Goal: Transaction & Acquisition: Purchase product/service

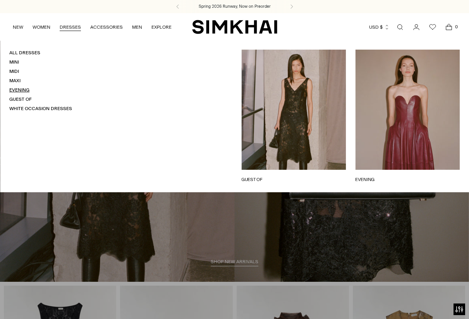
click at [22, 89] on link "Evening" at bounding box center [19, 89] width 20 height 5
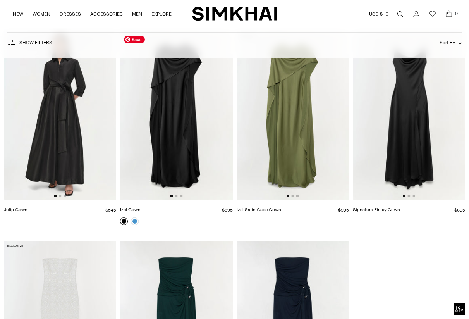
scroll to position [1934, 0]
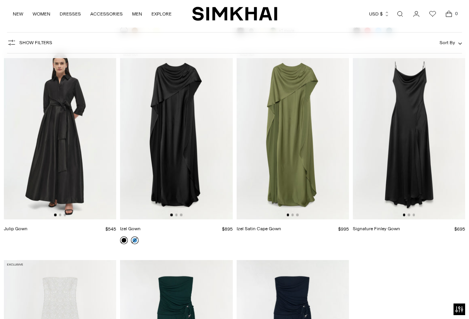
click at [135, 238] on link at bounding box center [135, 240] width 8 height 8
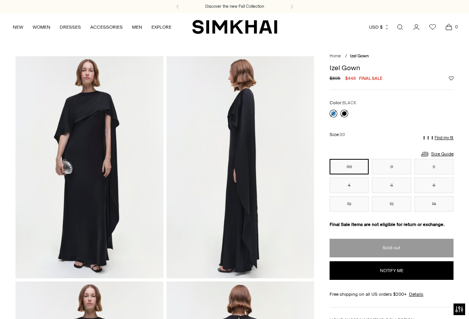
click at [344, 114] on link at bounding box center [345, 114] width 8 height 8
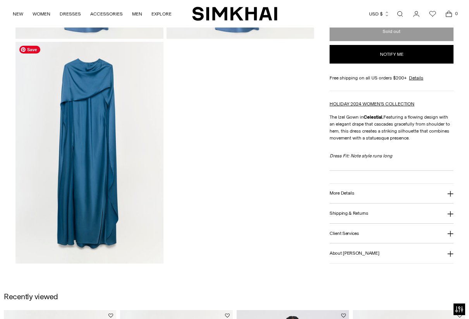
scroll to position [691, 0]
